Goal: Task Accomplishment & Management: Manage account settings

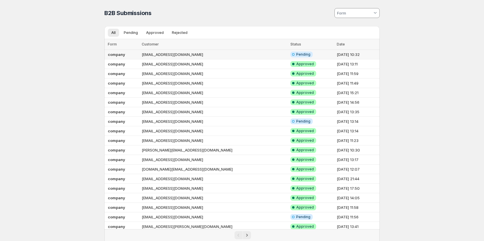
click at [168, 53] on td "[EMAIL_ADDRESS][DOMAIN_NAME]" at bounding box center [214, 55] width 149 height 10
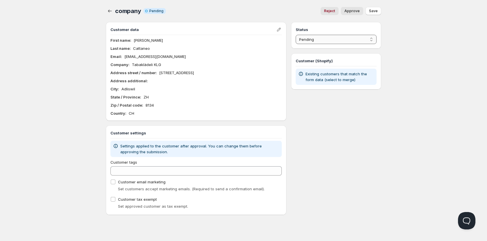
click at [369, 39] on select "Pending Approved Rejected Ignored Spam" at bounding box center [336, 39] width 81 height 9
select select "1"
click at [296, 35] on select "Pending Approved Rejected Ignored Spam" at bounding box center [336, 39] width 81 height 9
click at [373, 14] on button "Save" at bounding box center [373, 11] width 16 height 8
